Goal: Task Accomplishment & Management: Manage account settings

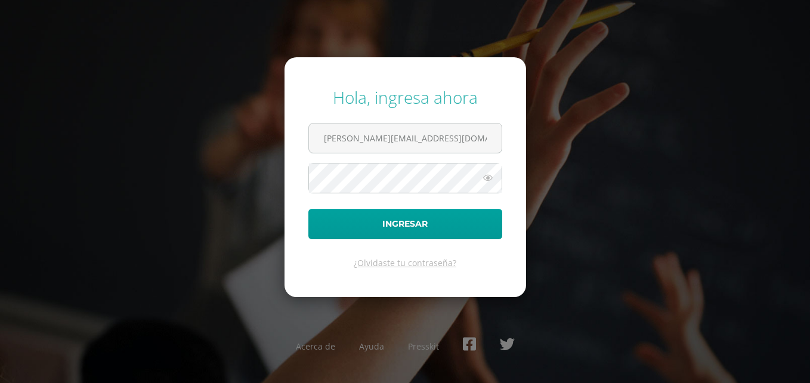
click at [493, 176] on icon at bounding box center [488, 178] width 16 height 14
click at [449, 144] on input "maribel.sincal17@gmail.com" at bounding box center [405, 137] width 193 height 29
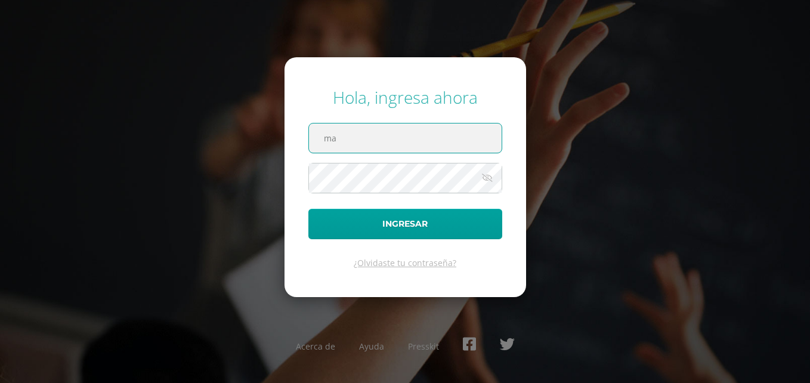
type input "m"
type input "bgonzalezdb23@gmail.com"
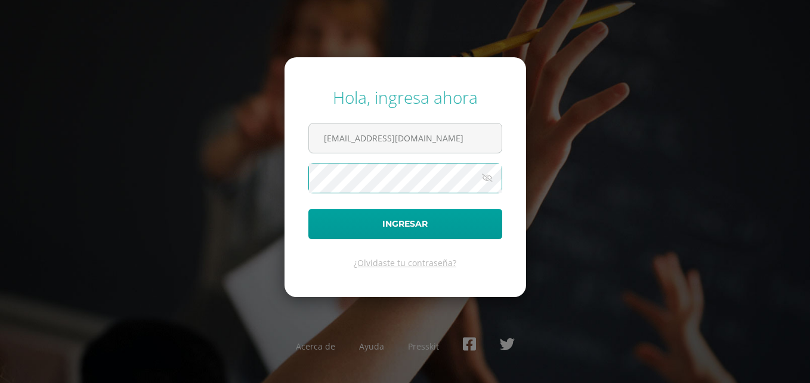
click at [308, 209] on button "Ingresar" at bounding box center [405, 224] width 194 height 30
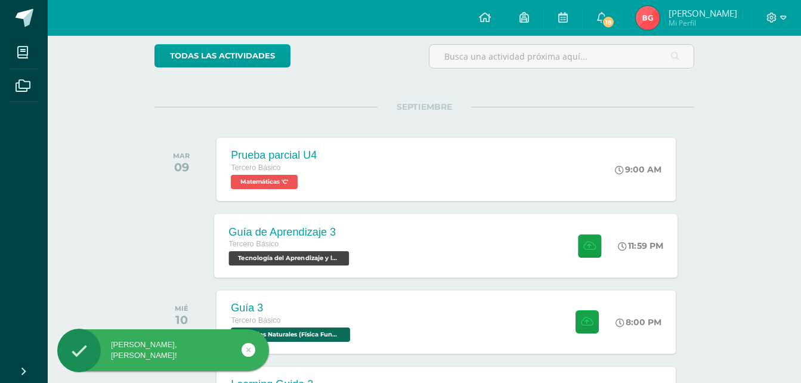
scroll to position [119, 0]
